Goal: Task Accomplishment & Management: Complete application form

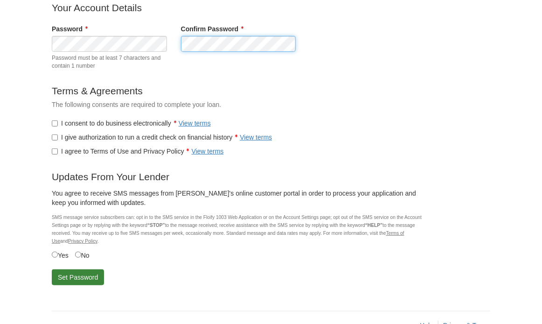
scroll to position [120, 0]
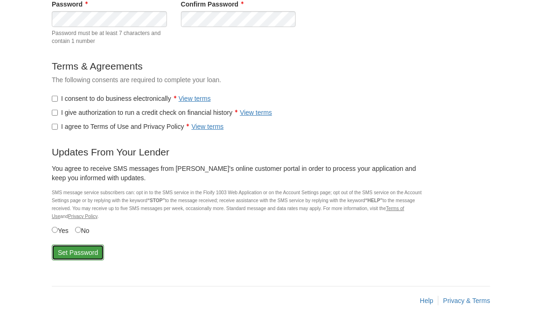
click at [76, 249] on button "Set Password" at bounding box center [78, 253] width 52 height 16
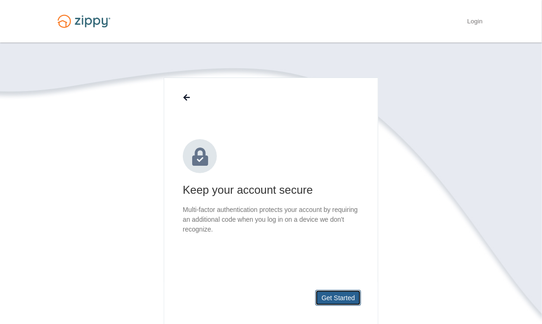
click at [336, 296] on button "Get Started" at bounding box center [338, 298] width 46 height 16
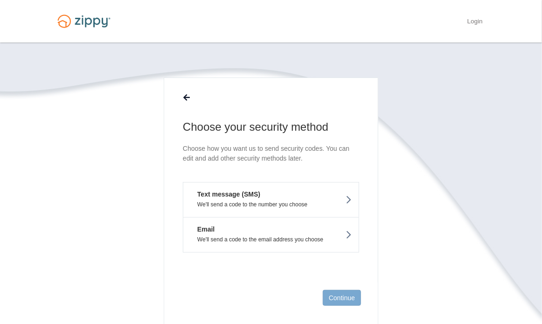
click at [338, 196] on button "Text message (SMS) We'll send a code to the number you choose" at bounding box center [271, 199] width 176 height 35
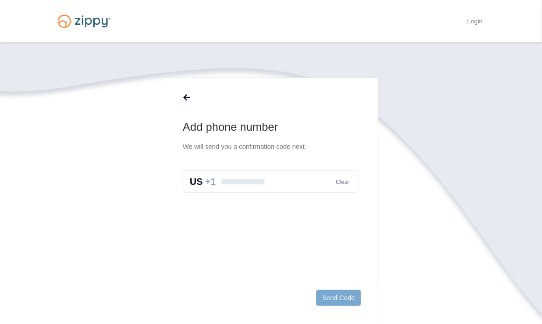
click at [233, 180] on input "text" at bounding box center [271, 181] width 176 height 22
type input "**********"
click at [336, 295] on button "Send Code" at bounding box center [338, 298] width 45 height 16
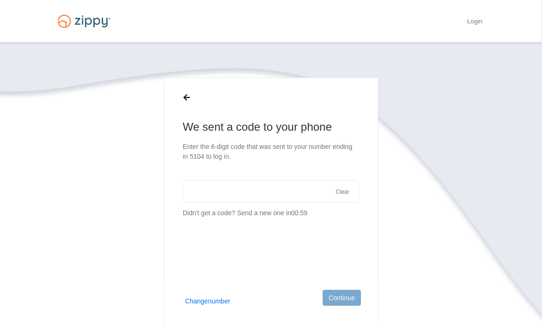
click at [227, 190] on input "text" at bounding box center [271, 191] width 176 height 22
type input "******"
click at [420, 224] on section "We sent a code to your phone Enter the 6-digit code that was sent to your numbe…" at bounding box center [271, 238] width 439 height 322
click at [345, 298] on button "Continue" at bounding box center [342, 298] width 38 height 16
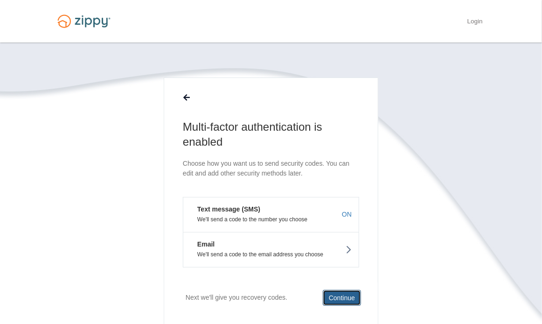
click at [341, 295] on button "Continue" at bounding box center [342, 298] width 38 height 16
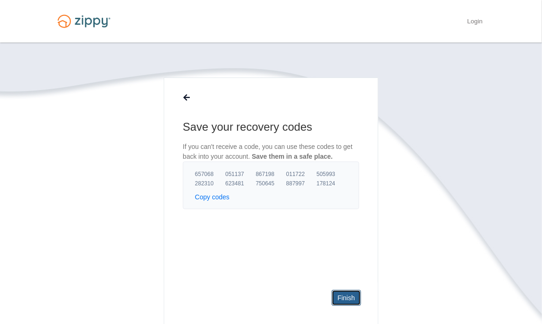
click at [343, 294] on link "Finish" at bounding box center [346, 298] width 29 height 16
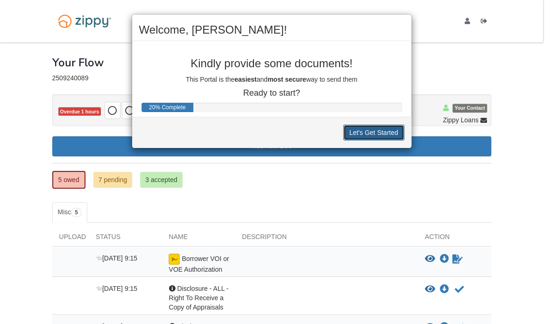
click at [368, 129] on button "Let's Get Started" at bounding box center [373, 133] width 61 height 16
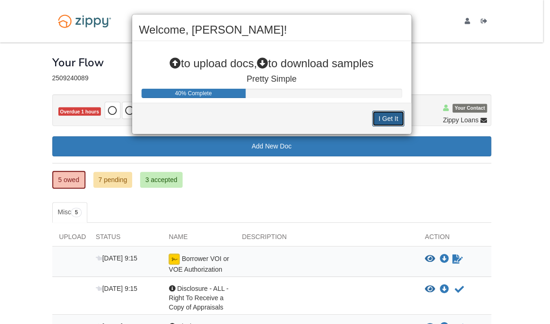
click at [385, 114] on button "I Get It" at bounding box center [388, 119] width 32 height 16
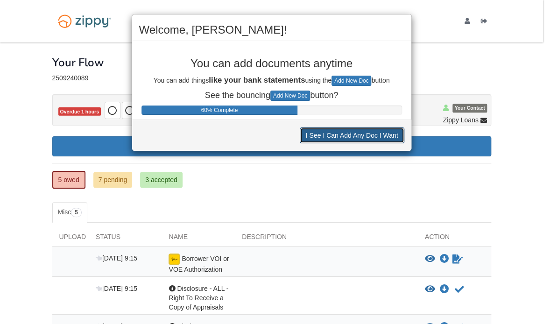
click at [358, 134] on button "I See I Can Add Any Doc I Want" at bounding box center [352, 135] width 105 height 16
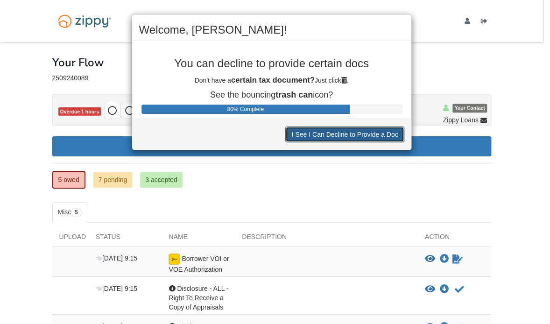
click at [358, 134] on button "I See I Can Decline to Provide a Doc" at bounding box center [344, 134] width 119 height 16
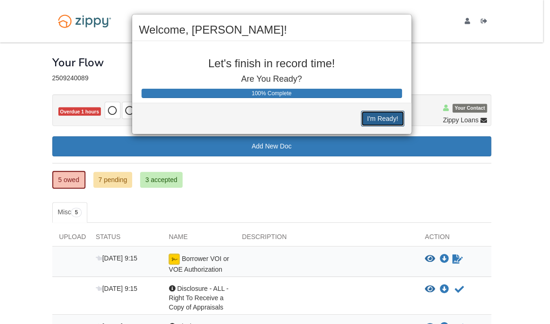
click at [378, 116] on button "I'm Ready!" at bounding box center [382, 119] width 43 height 16
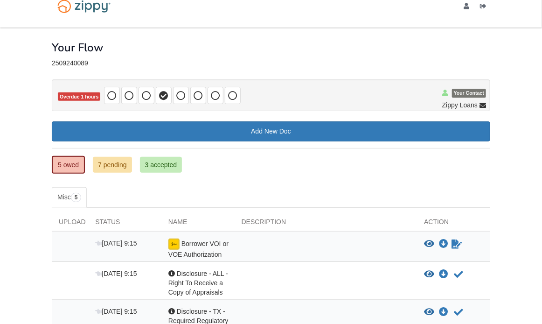
scroll to position [9, 0]
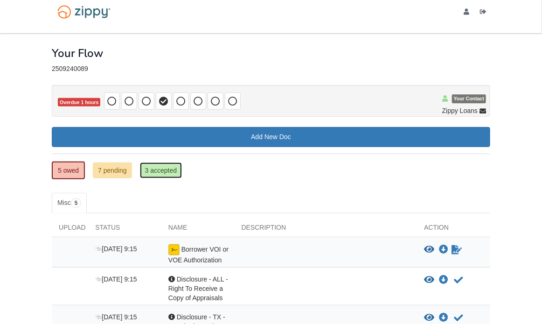
click at [159, 168] on link "3 accepted" at bounding box center [161, 170] width 42 height 16
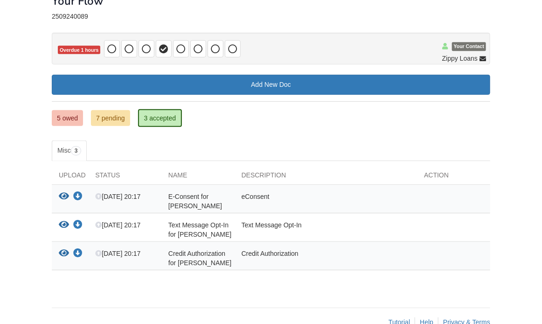
scroll to position [47, 0]
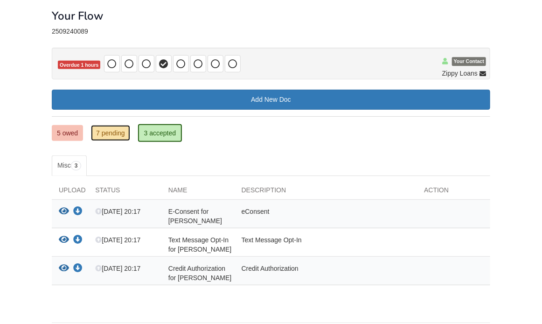
click at [106, 129] on link "7 pending" at bounding box center [110, 133] width 39 height 16
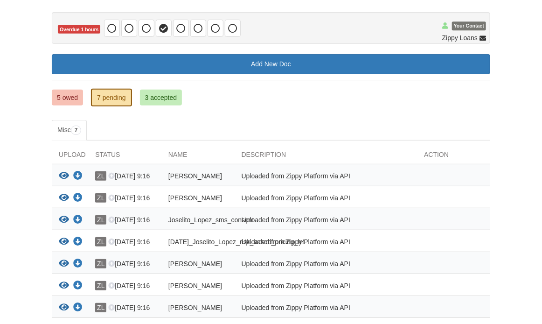
scroll to position [62, 0]
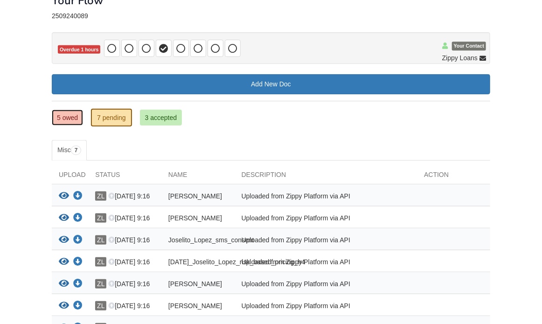
click at [65, 114] on link "5 owed" at bounding box center [67, 118] width 31 height 16
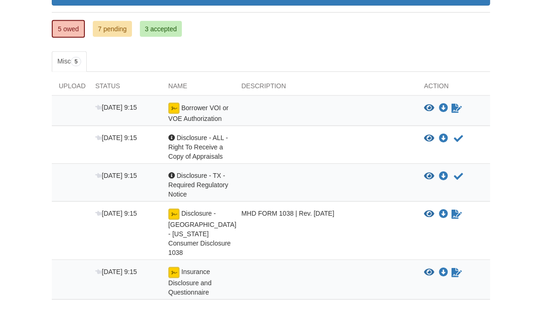
scroll to position [155, 0]
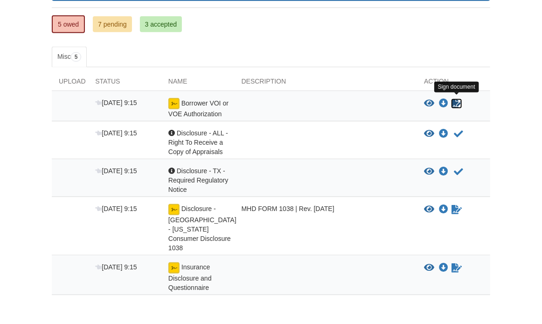
click at [457, 101] on icon "Sign Form" at bounding box center [457, 103] width 10 height 9
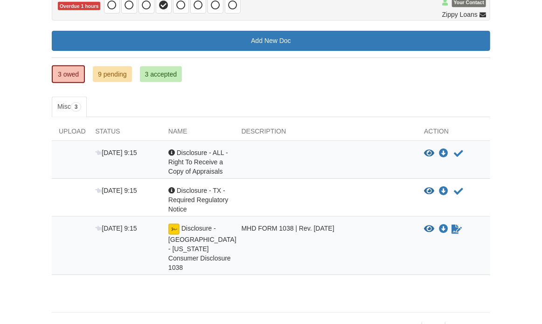
scroll to position [111, 0]
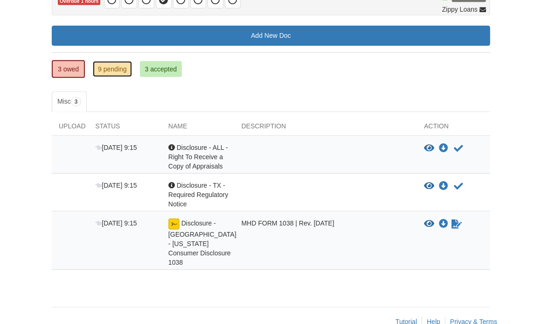
click at [108, 66] on link "9 pending" at bounding box center [112, 69] width 39 height 16
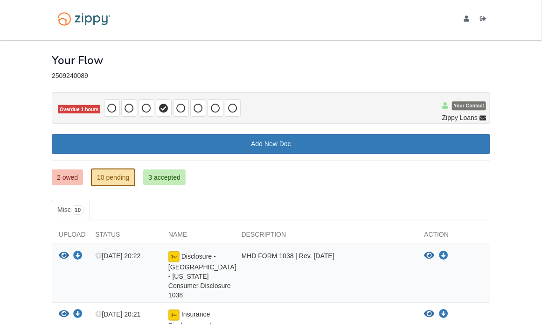
scroll to position [2, 0]
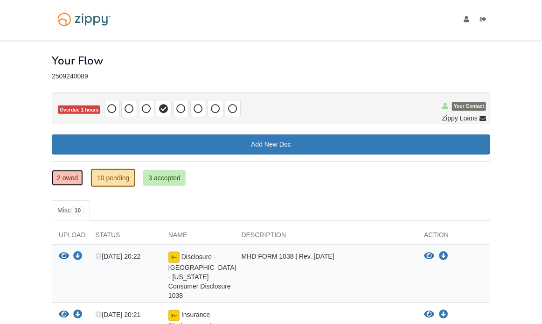
click at [67, 176] on link "2 owed" at bounding box center [67, 178] width 31 height 16
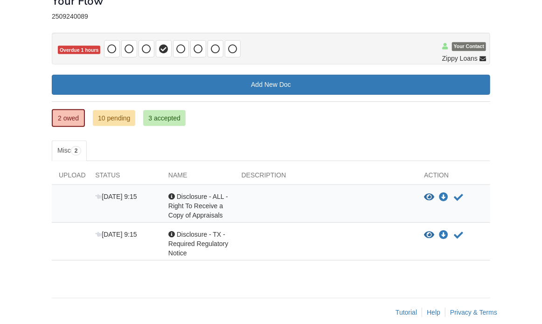
scroll to position [71, 0]
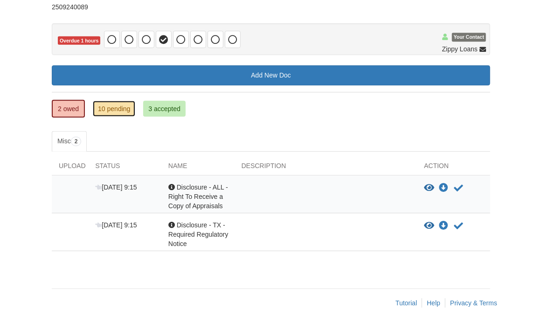
click at [113, 107] on link "10 pending" at bounding box center [114, 109] width 42 height 16
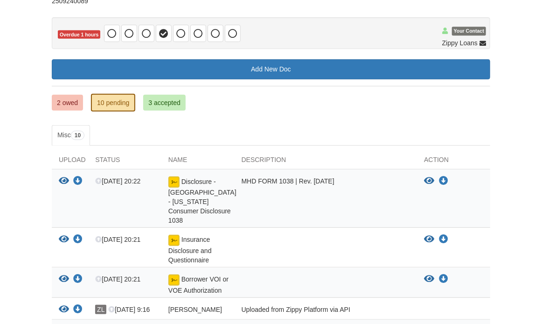
scroll to position [109, 0]
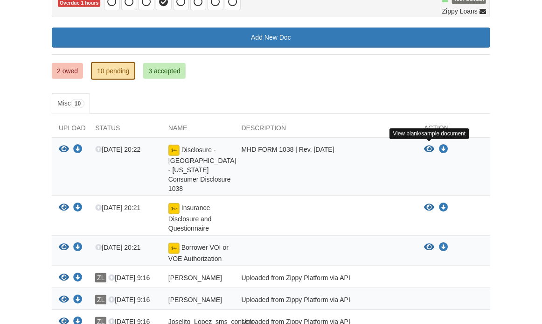
click at [428, 146] on icon "View Disclosure - TX - Texas Consumer Disclosure 1038" at bounding box center [429, 149] width 10 height 9
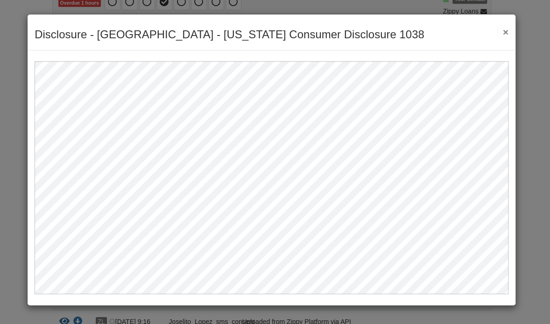
click at [504, 31] on button "×" at bounding box center [502, 32] width 11 height 10
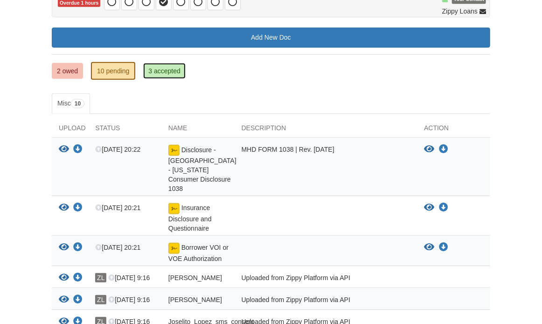
click at [159, 71] on link "3 accepted" at bounding box center [164, 71] width 42 height 16
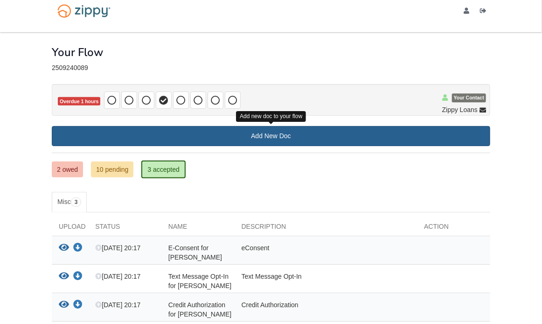
scroll to position [3, 0]
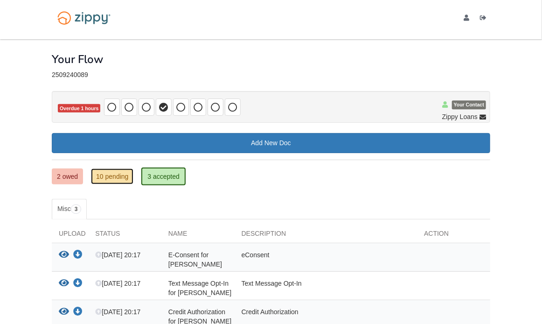
click at [113, 173] on link "10 pending" at bounding box center [112, 176] width 42 height 16
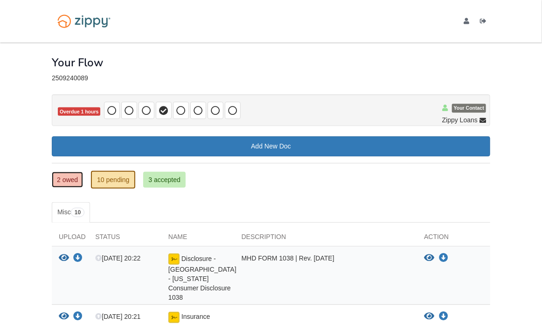
click at [69, 177] on link "2 owed" at bounding box center [67, 180] width 31 height 16
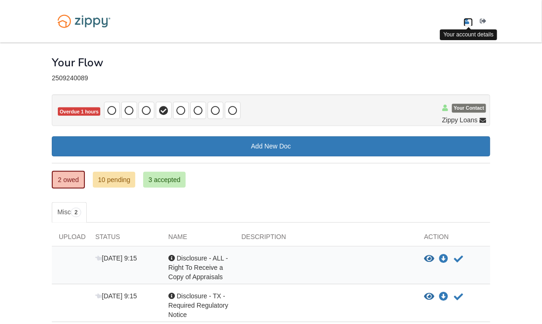
click at [468, 19] on icon "edit profile" at bounding box center [467, 21] width 6 height 7
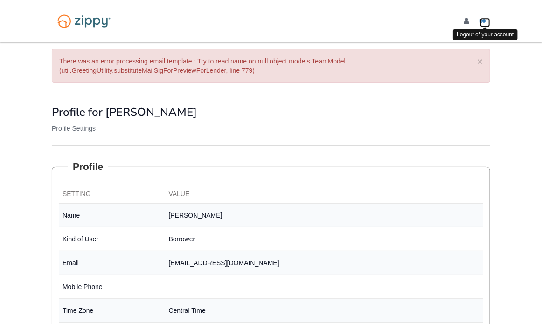
click at [483, 20] on icon "Log out" at bounding box center [483, 21] width 7 height 7
